Goal: Task Accomplishment & Management: Manage account settings

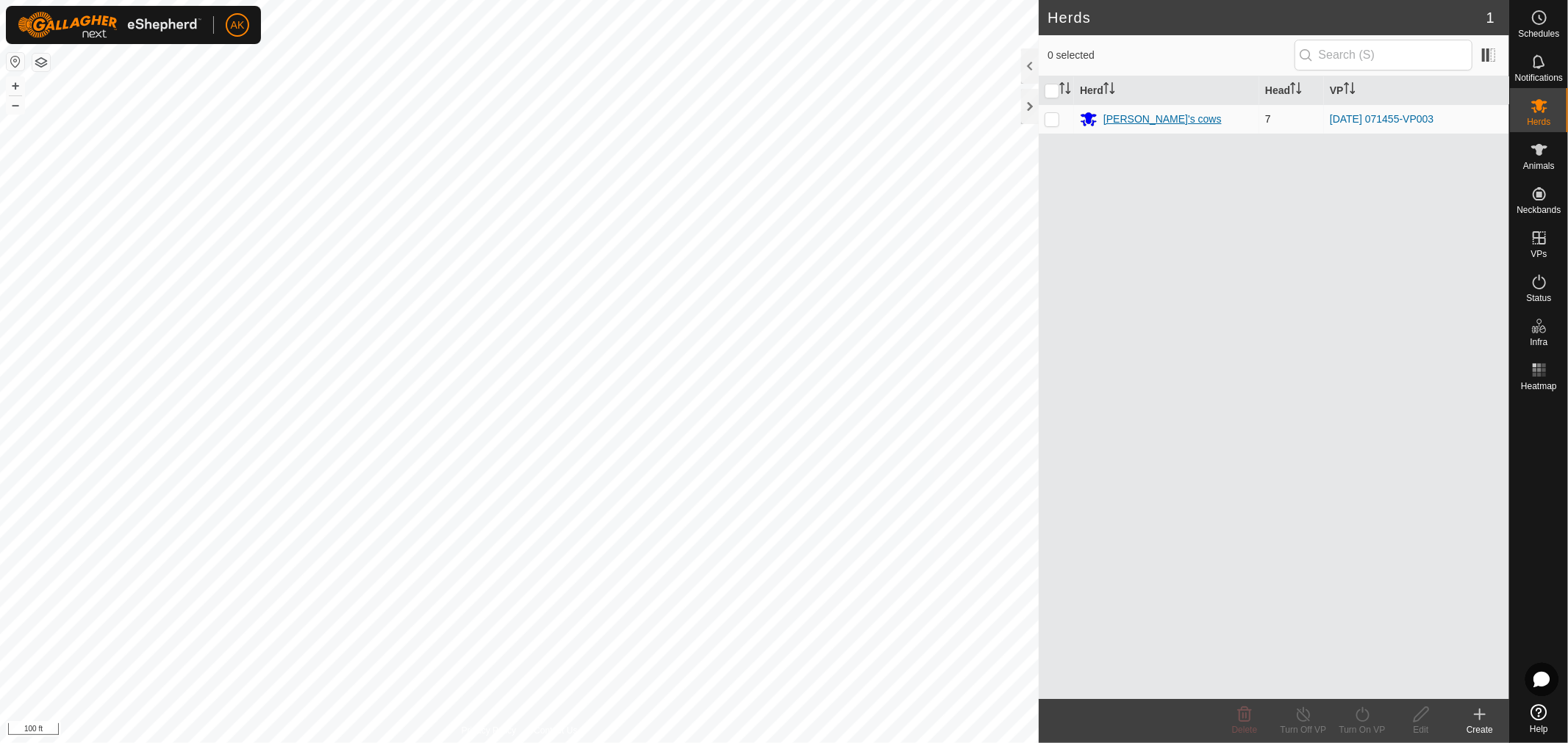
click at [1128, 115] on div "[PERSON_NAME]'s cows" at bounding box center [1162, 119] width 119 height 15
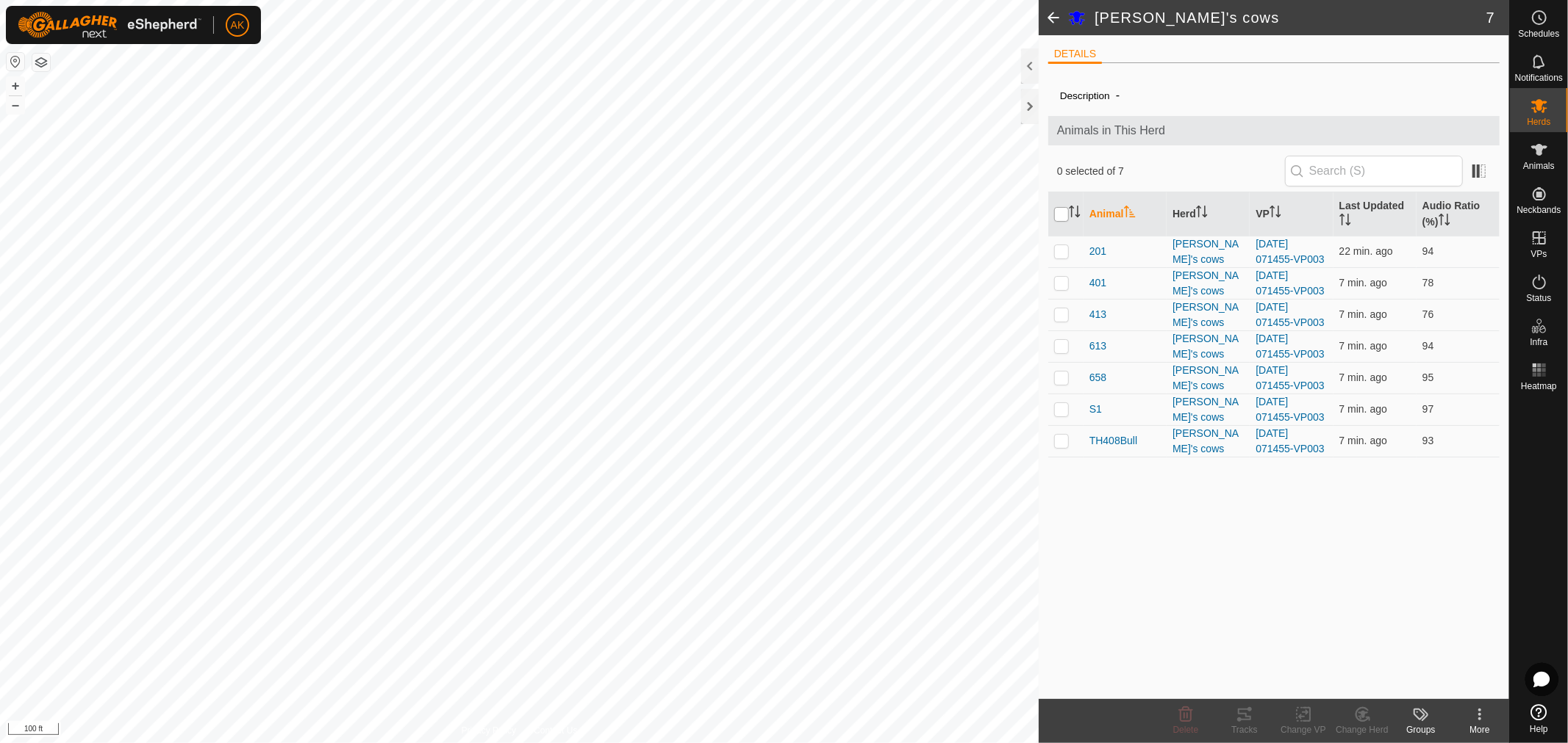
click at [1066, 216] on input "checkbox" at bounding box center [1061, 214] width 14 height 14
checkbox input "true"
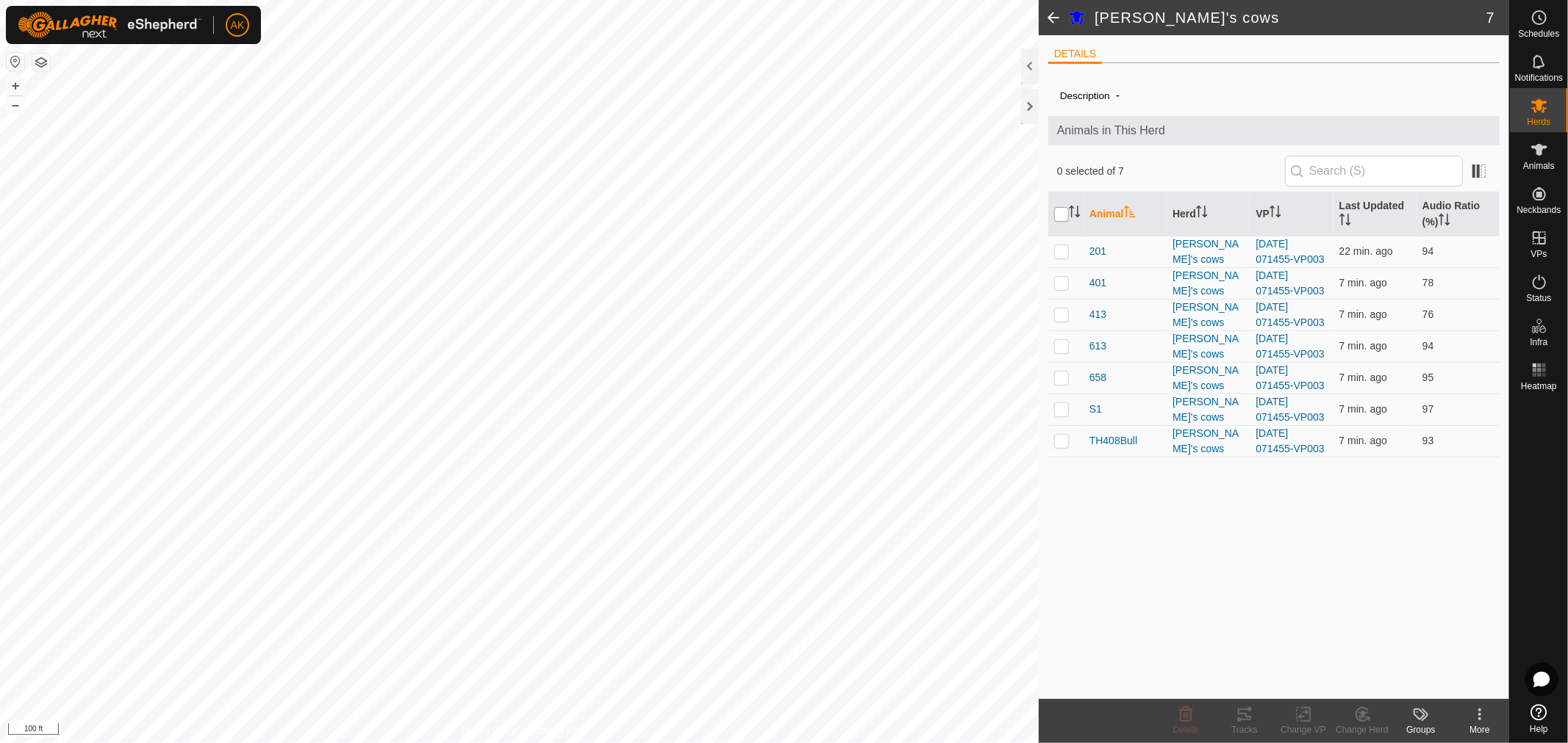
checkbox input "true"
click at [1247, 721] on icon at bounding box center [1244, 715] width 18 height 18
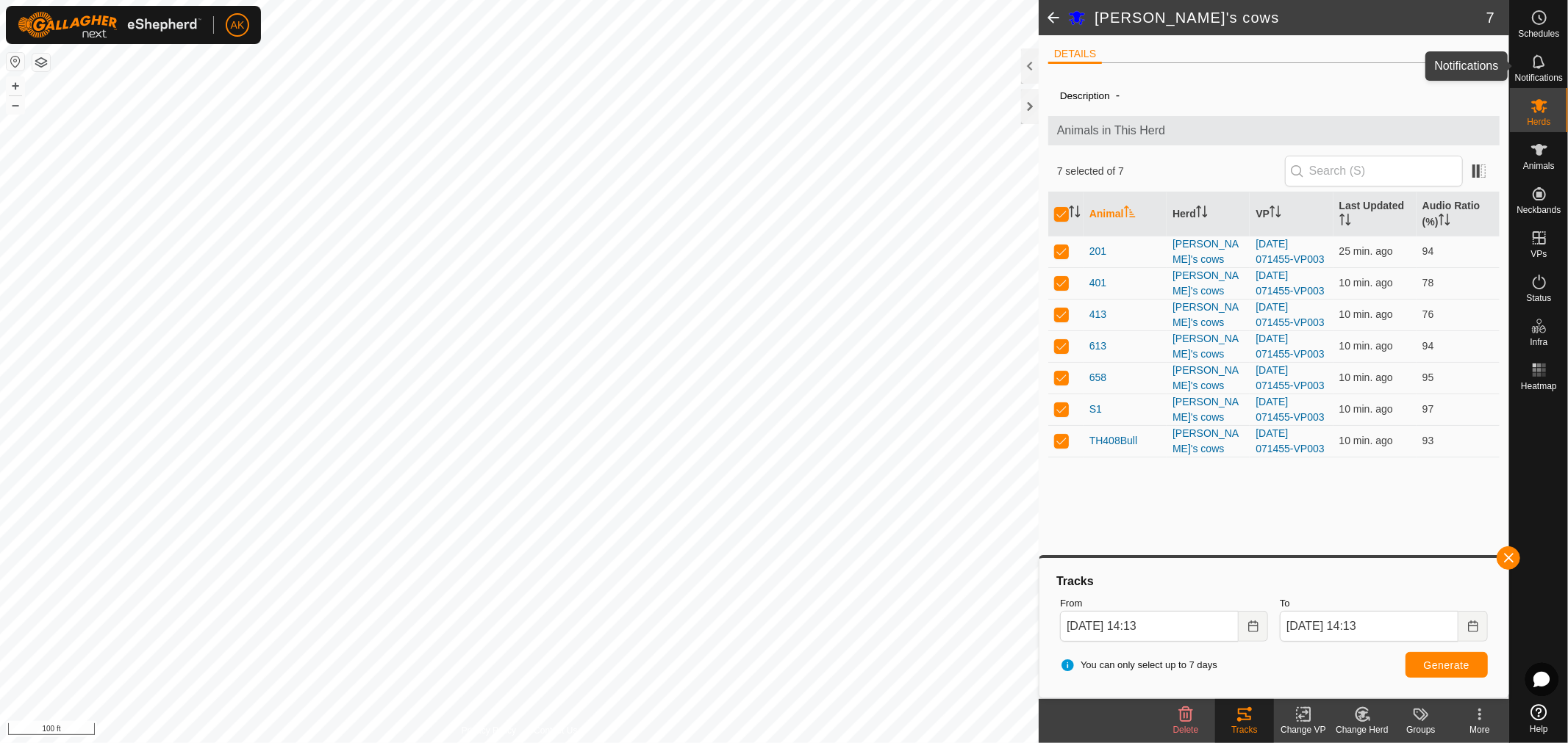
click at [1541, 63] on icon at bounding box center [1539, 62] width 18 height 18
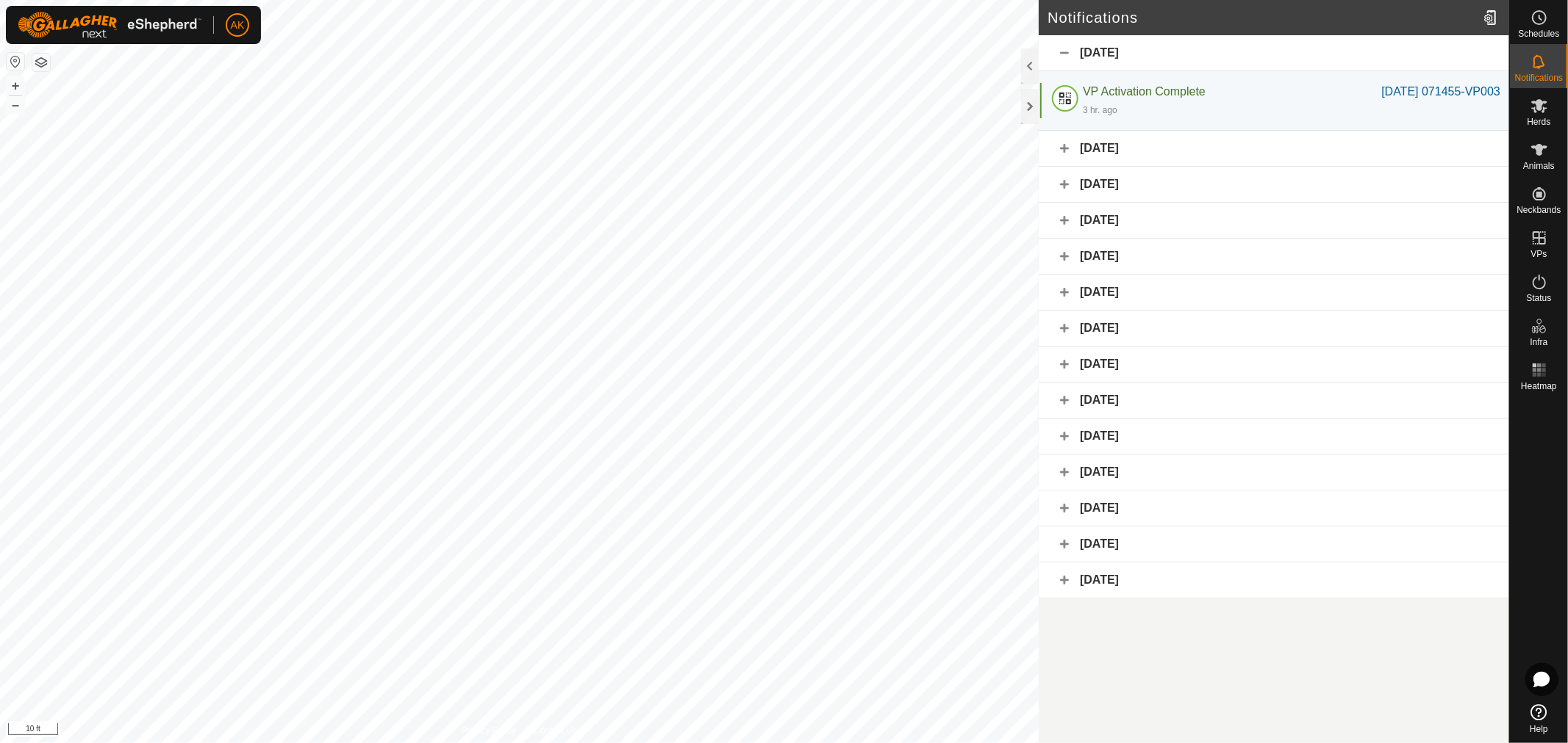
click at [1064, 49] on div "[DATE]" at bounding box center [1274, 53] width 470 height 36
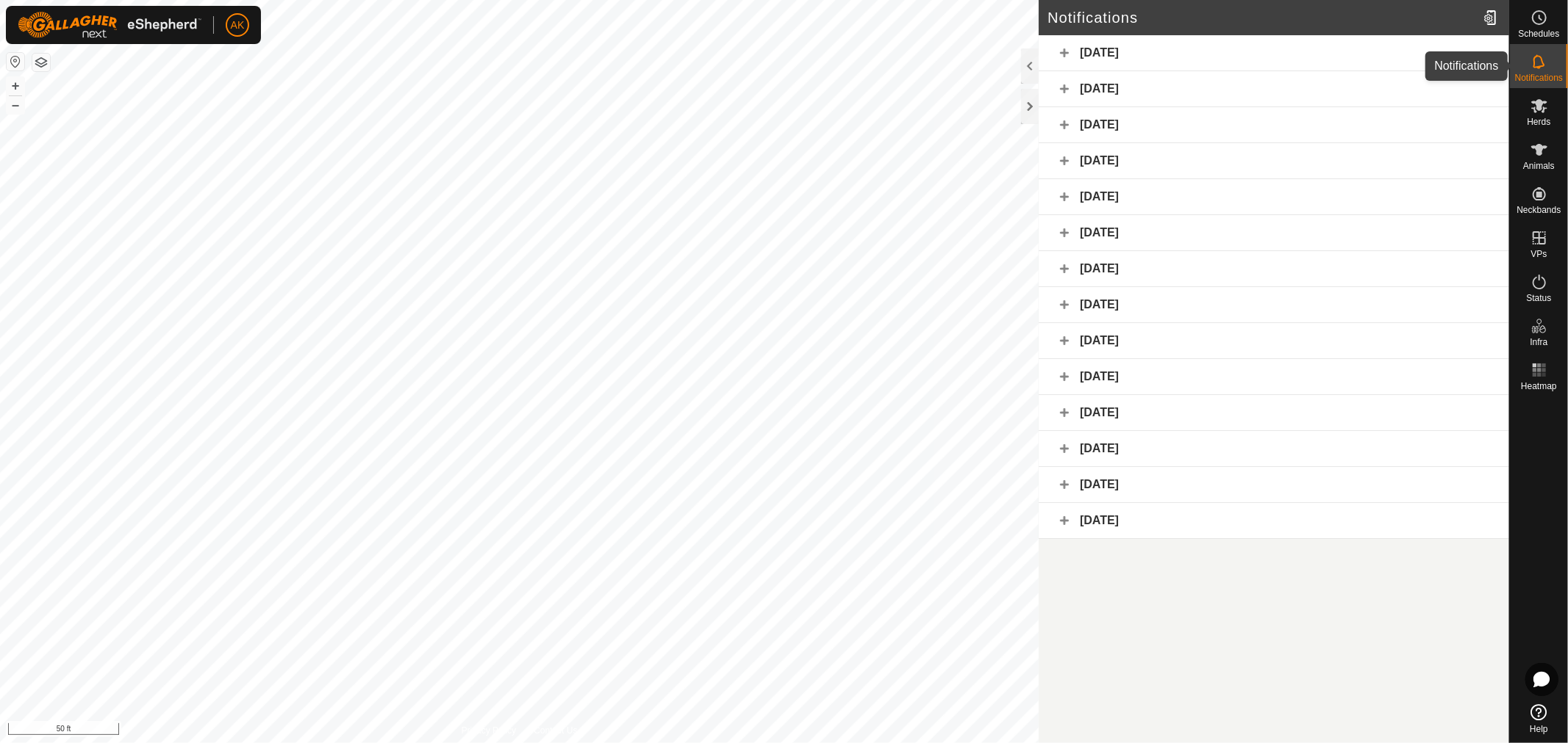
click at [1538, 57] on icon at bounding box center [1539, 62] width 18 height 18
click at [1542, 101] on icon at bounding box center [1539, 106] width 18 height 18
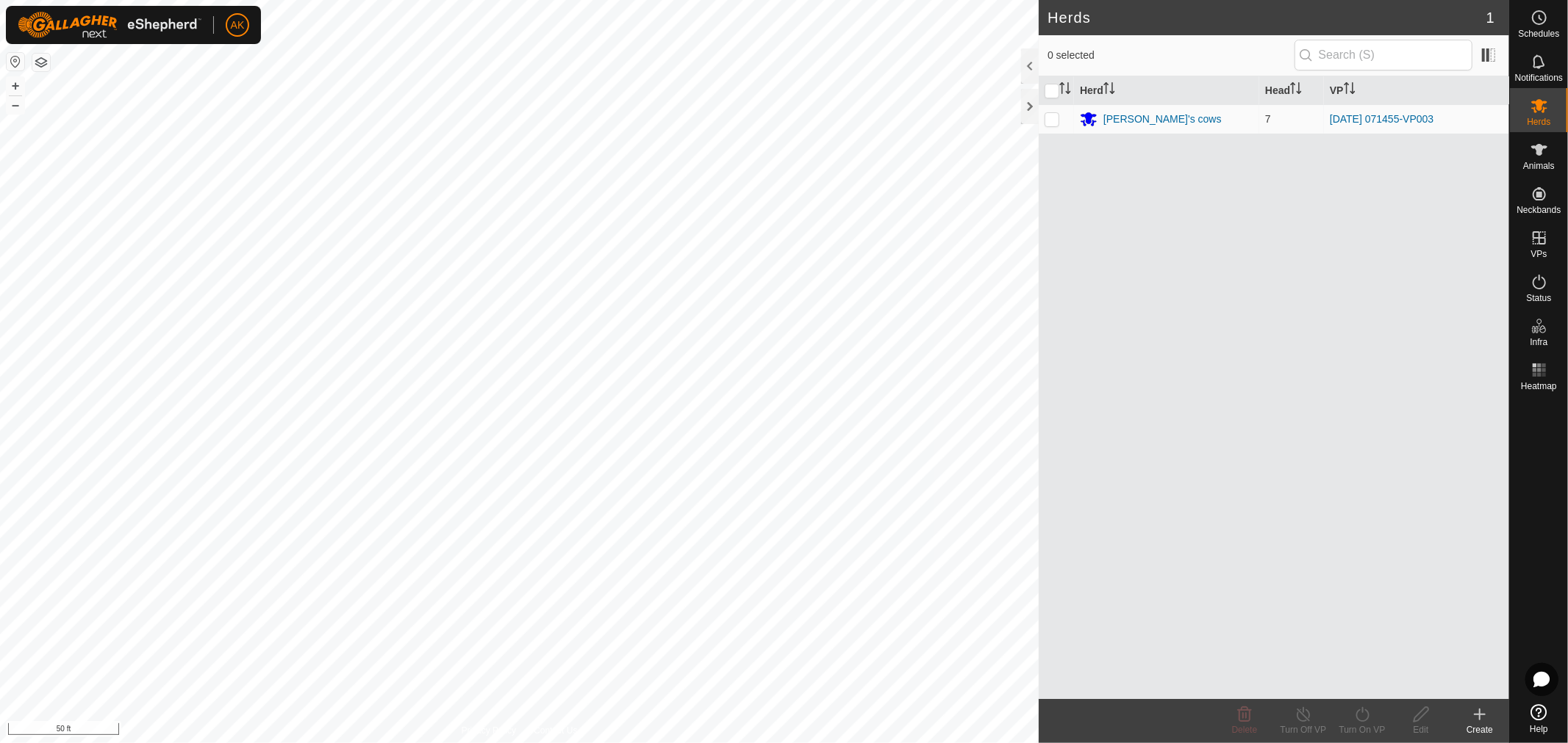
click at [1026, 114] on div at bounding box center [1030, 107] width 18 height 35
